Goal: Task Accomplishment & Management: Complete application form

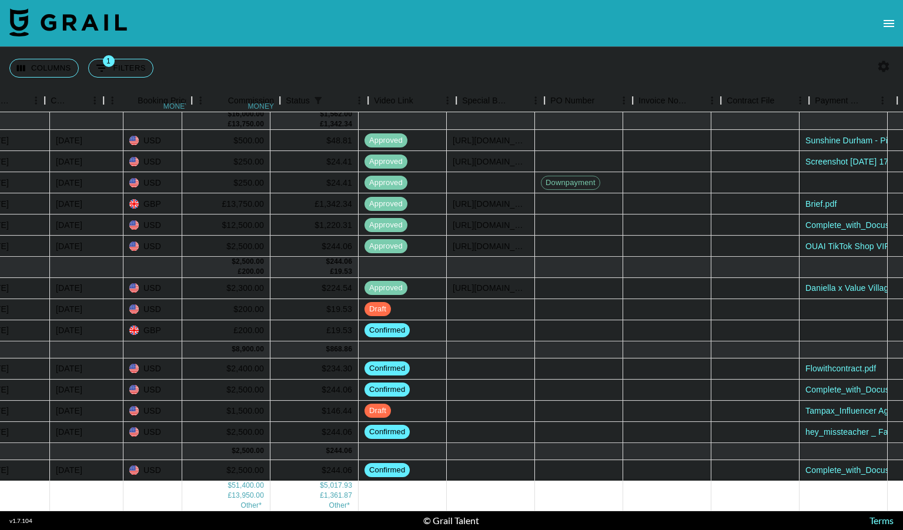
scroll to position [202, 984]
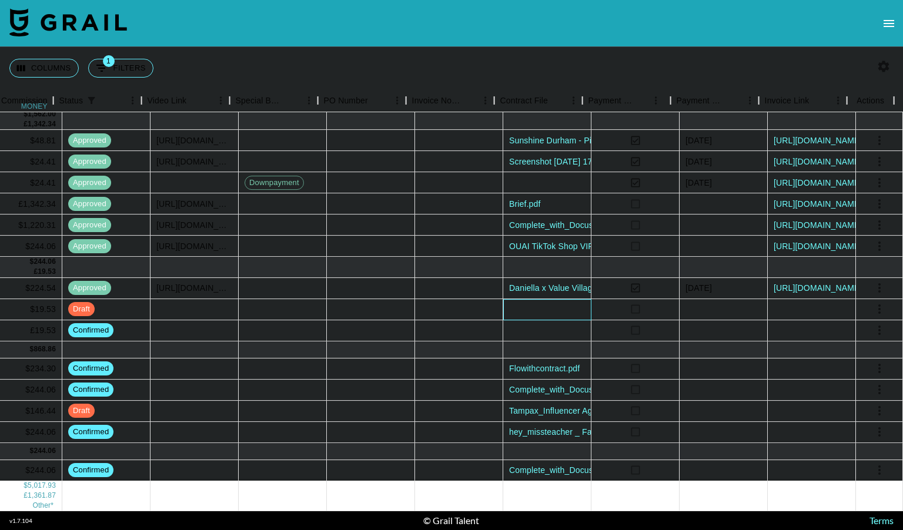
click at [555, 299] on div at bounding box center [547, 309] width 88 height 21
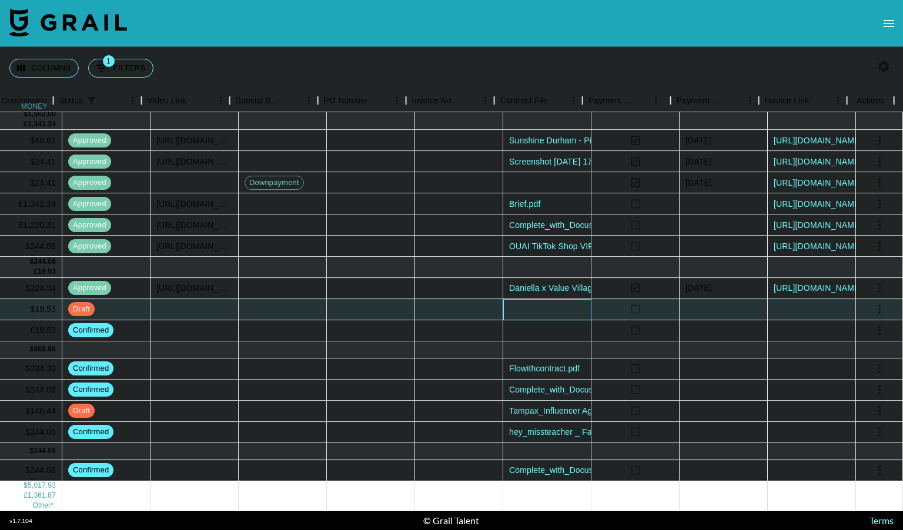
click at [555, 299] on div at bounding box center [547, 309] width 88 height 21
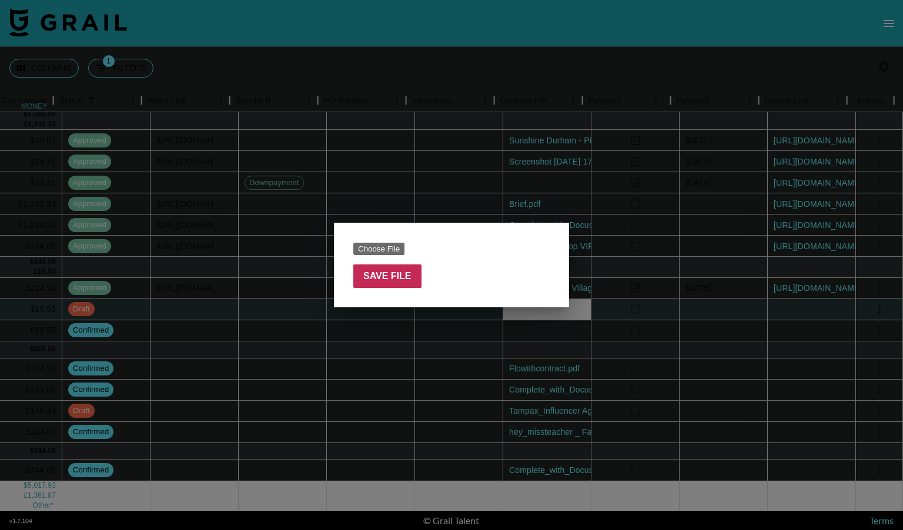
click at [390, 246] on input "file" at bounding box center [427, 249] width 149 height 12
type input "C:\fakepath\[PERSON_NAME].alexandria - BBI _ amp&go agreement 5 (1) (1) (signed…"
click at [408, 272] on input "Save File" at bounding box center [387, 277] width 68 height 24
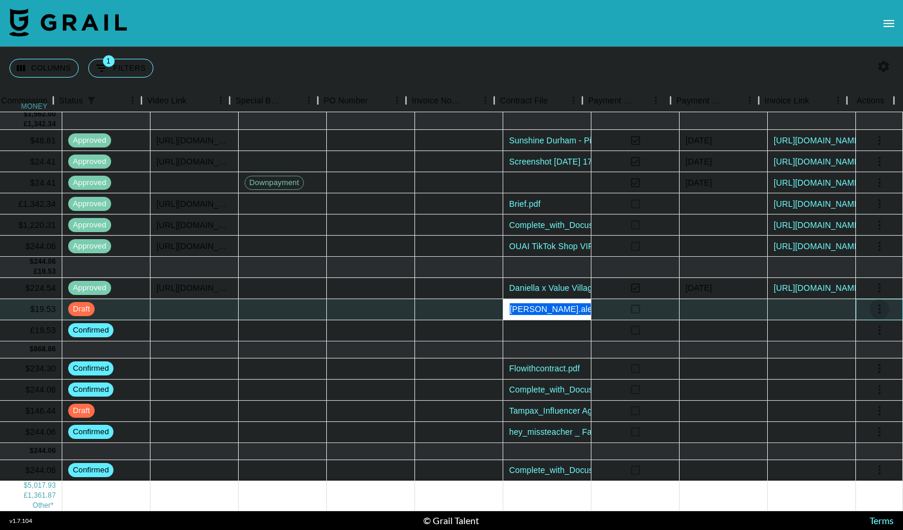
click at [873, 302] on icon "select merge strategy" at bounding box center [880, 309] width 14 height 14
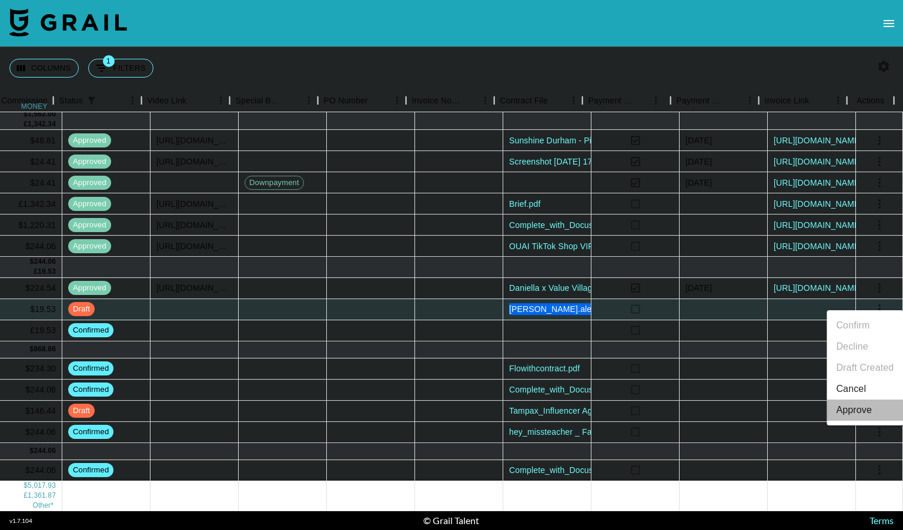
click at [849, 411] on div "Approve" at bounding box center [854, 410] width 36 height 14
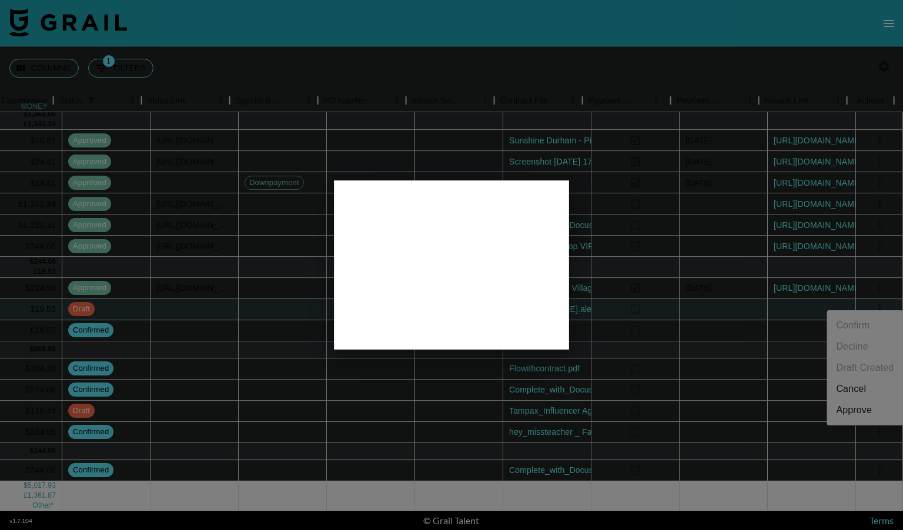
click at [656, 318] on div at bounding box center [451, 265] width 903 height 530
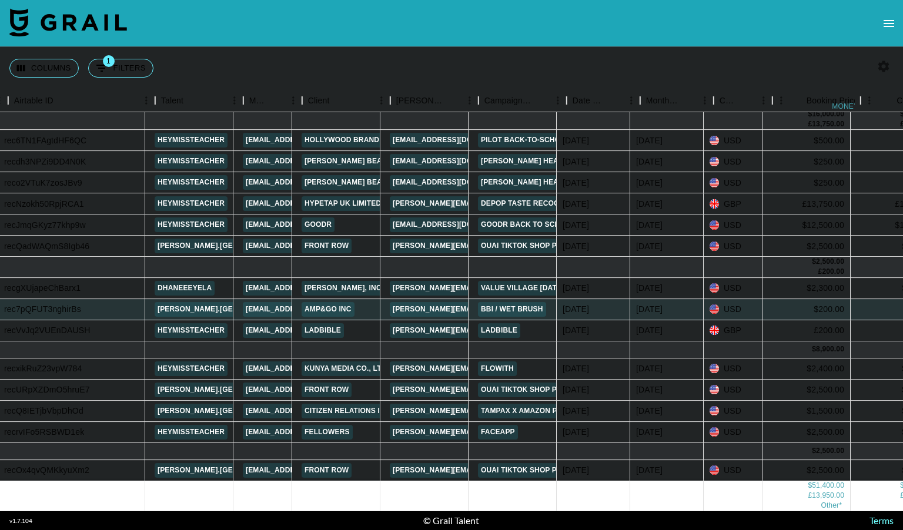
scroll to position [202, 62]
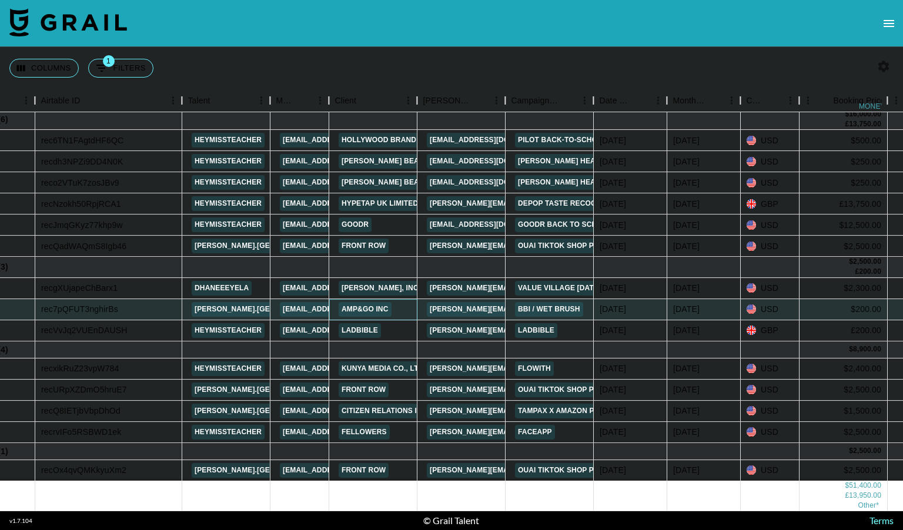
click at [361, 302] on link "AMP&GO INC" at bounding box center [365, 309] width 53 height 15
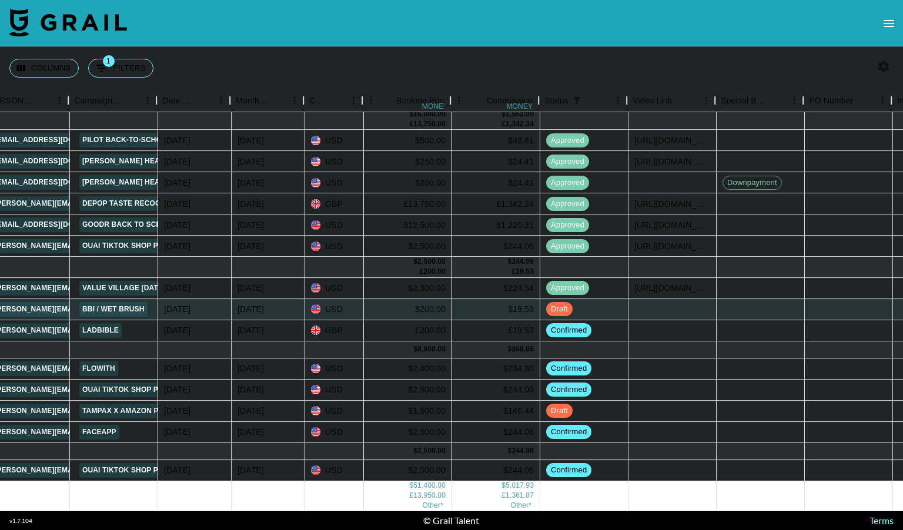
scroll to position [202, 499]
click at [658, 302] on div at bounding box center [671, 309] width 88 height 21
click at [682, 299] on div at bounding box center [671, 309] width 88 height 21
type input "[URL][DOMAIN_NAME][PERSON_NAME][DOMAIN_NAME]"
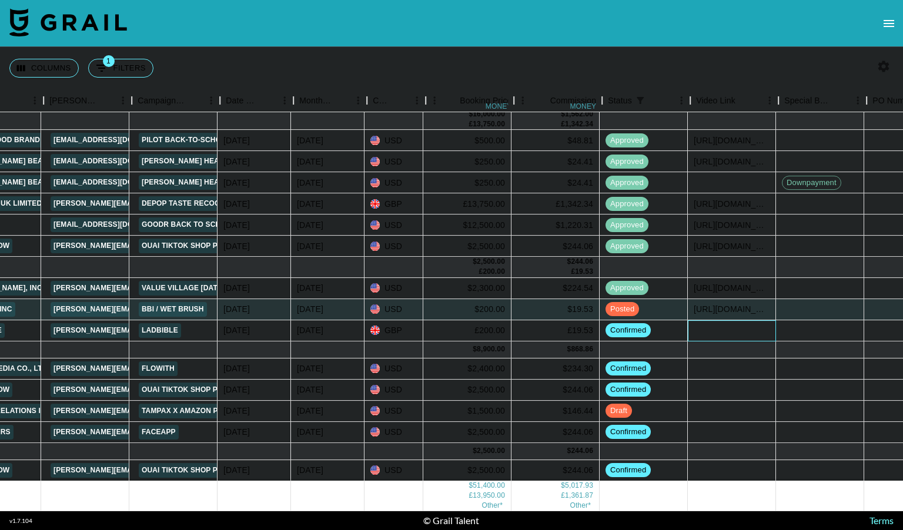
scroll to position [202, 435]
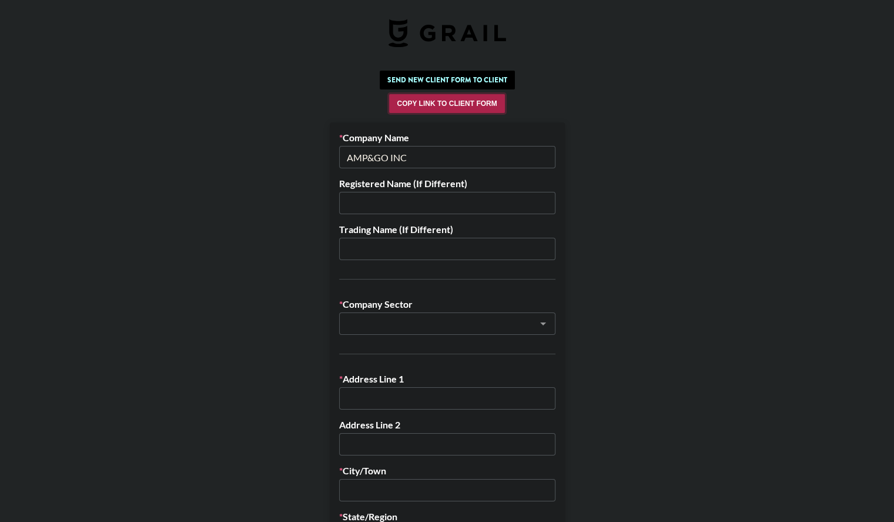
click at [462, 105] on button "Copy Link to Client Form" at bounding box center [446, 103] width 115 height 19
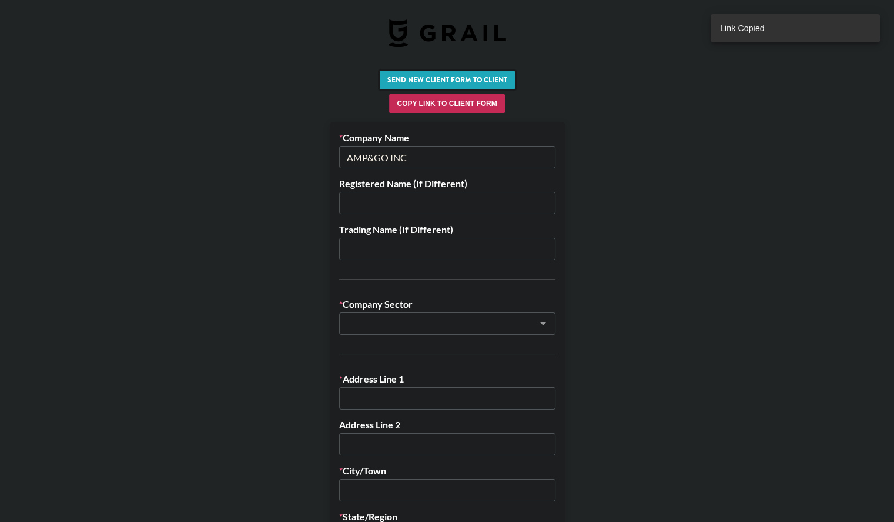
click at [452, 77] on button "Send New Client Form to Client" at bounding box center [447, 80] width 135 height 19
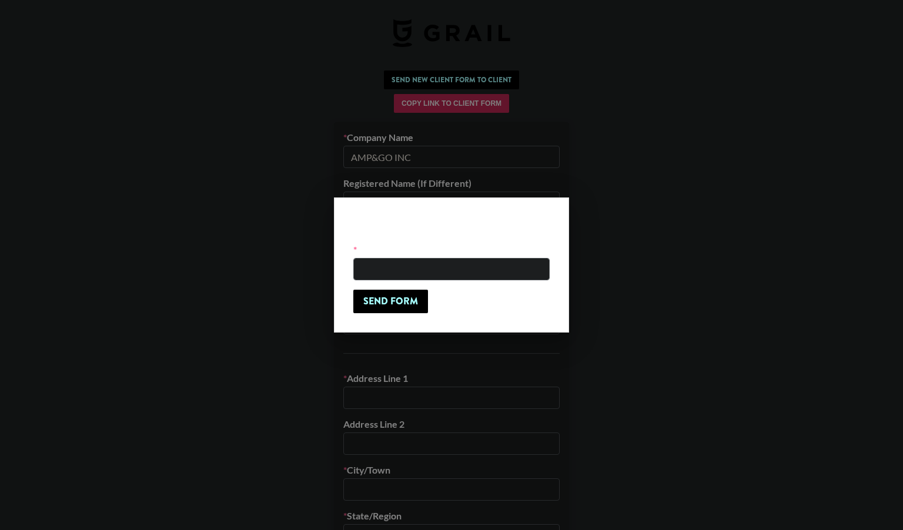
click at [386, 267] on input "email" at bounding box center [451, 269] width 196 height 22
paste input "[PERSON_NAME][EMAIL_ADDRESS][DOMAIN_NAME]"
type input "[PERSON_NAME][EMAIL_ADDRESS][DOMAIN_NAME]"
click at [405, 302] on input "Send Form" at bounding box center [390, 302] width 75 height 24
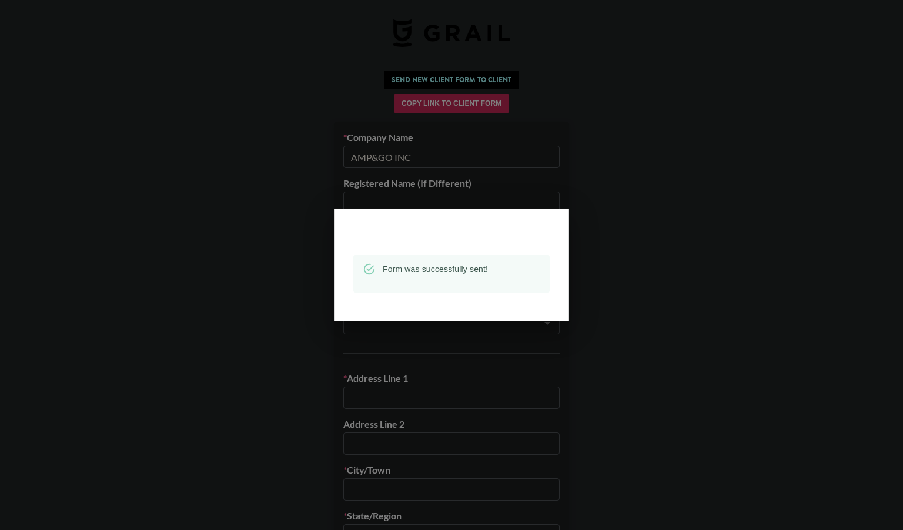
click at [639, 200] on div at bounding box center [451, 265] width 903 height 530
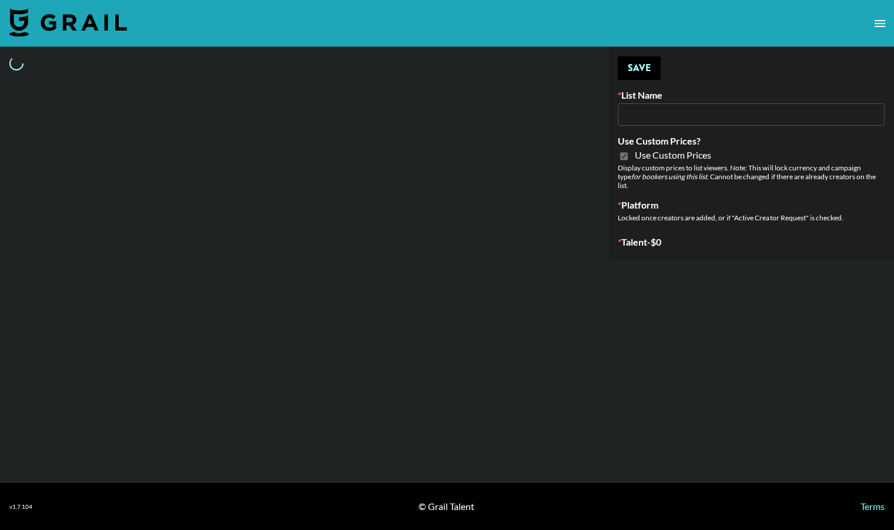
type input "Nourish"
checkbox input "true"
select select "Brand"
